Goal: Information Seeking & Learning: Learn about a topic

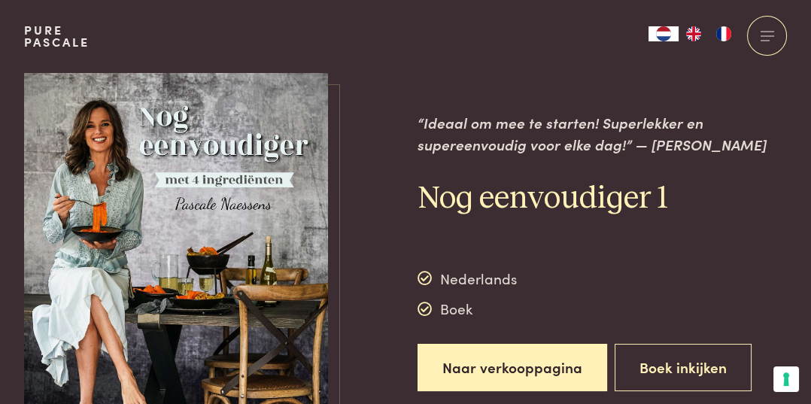
click at [696, 367] on button "Boek inkijken" at bounding box center [683, 367] width 137 height 47
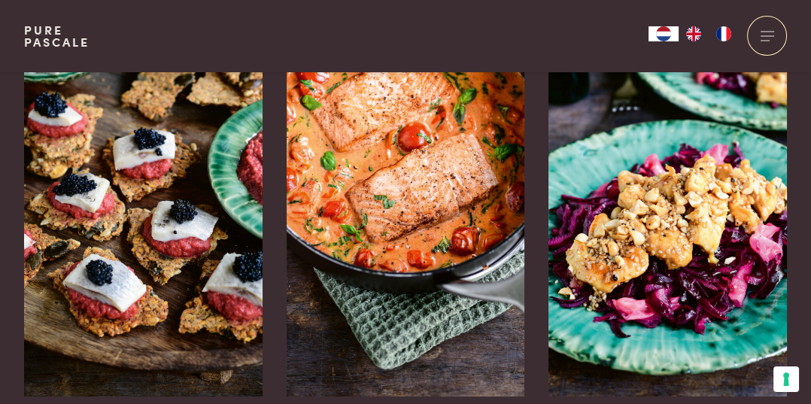
scroll to position [2437, 0]
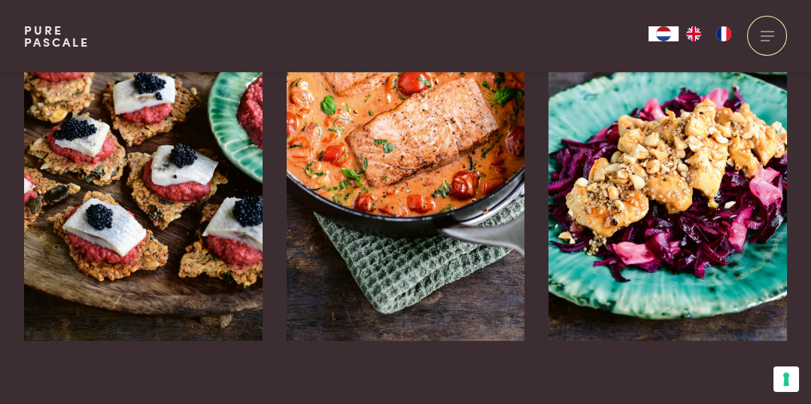
scroll to position [2534, 0]
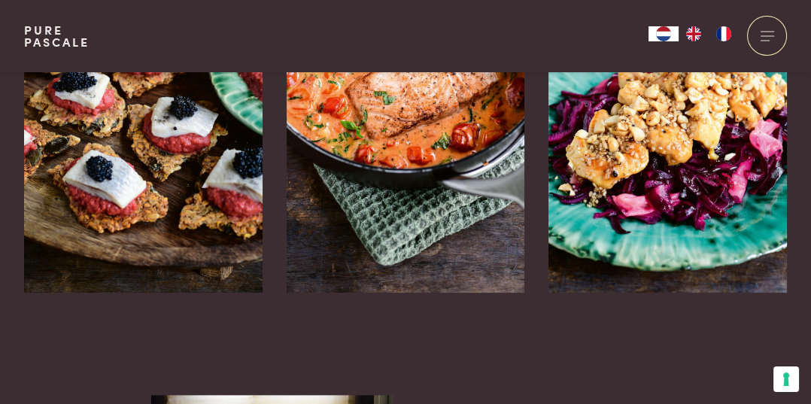
click at [769, 332] on icon at bounding box center [767, 343] width 13 height 22
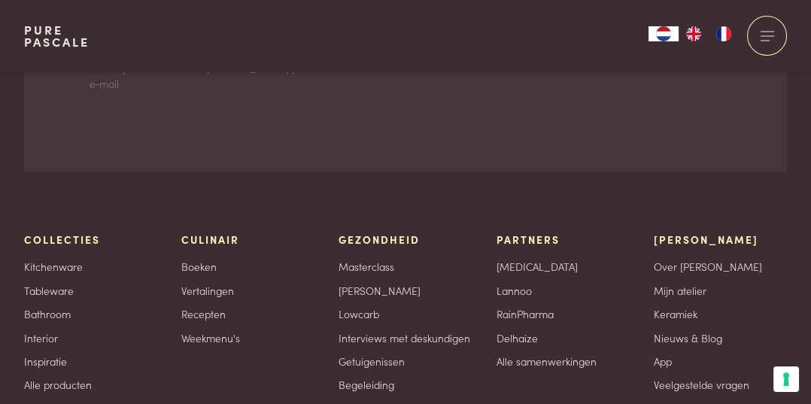
scroll to position [4558, 0]
click at [222, 316] on link "Recepten" at bounding box center [203, 313] width 44 height 16
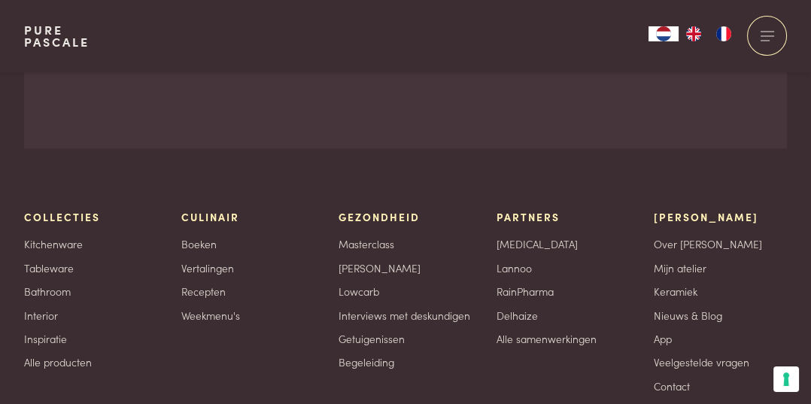
scroll to position [4606, 0]
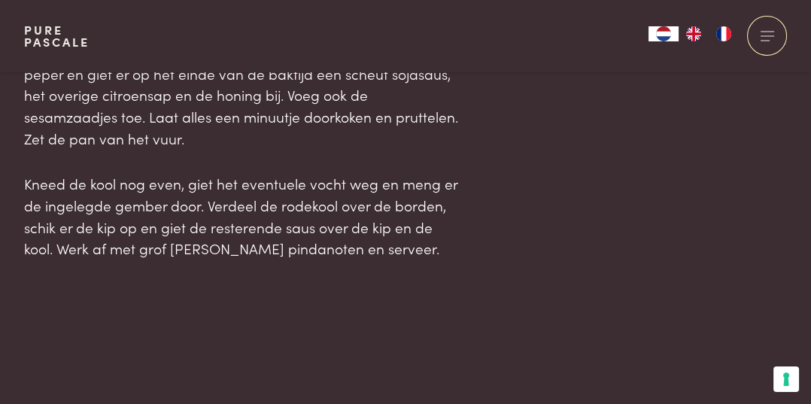
scroll to position [1721, 0]
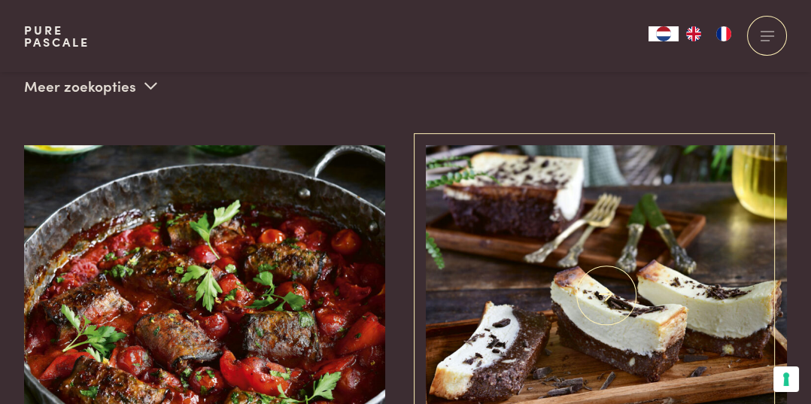
click at [656, 279] on img at bounding box center [607, 295] width 362 height 301
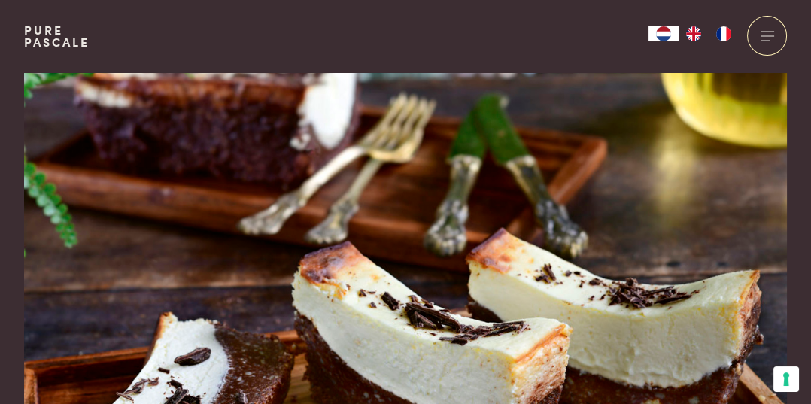
click at [694, 263] on img at bounding box center [405, 301] width 763 height 458
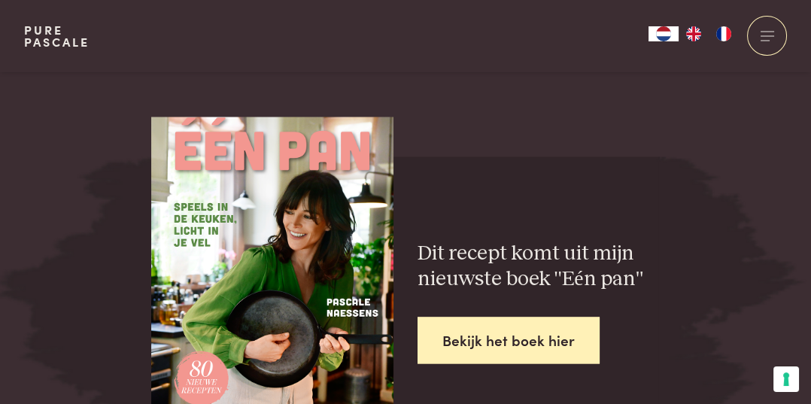
scroll to position [2973, 0]
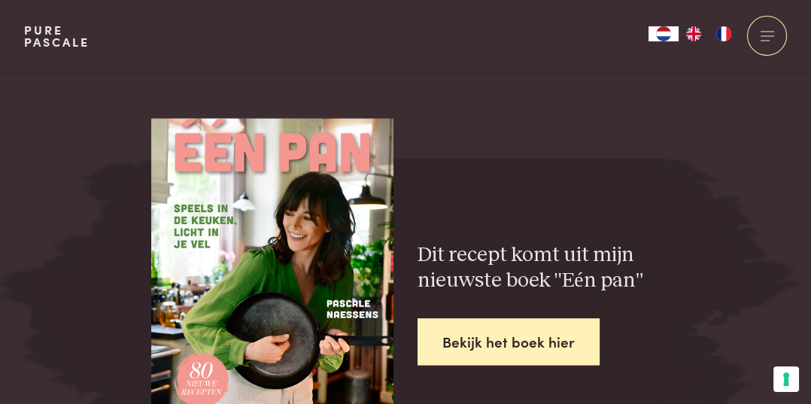
click at [556, 318] on link "Bekijk het boek hier" at bounding box center [509, 341] width 182 height 47
